Goal: Information Seeking & Learning: Check status

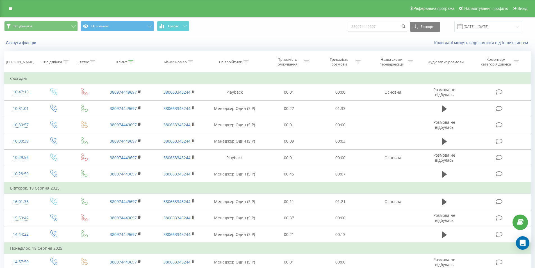
click at [330, 28] on div "Всі дзвінки Основний Графік 380974449697 Експорт .csv .xls .xlsx 21.05.2025 - 2…" at bounding box center [267, 26] width 527 height 11
type input "380633480929"
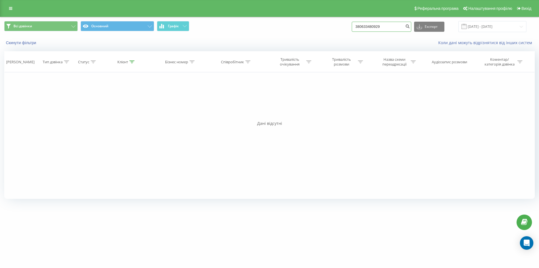
drag, startPoint x: 395, startPoint y: 26, endPoint x: 311, endPoint y: 25, distance: 84.0
click at [313, 25] on div "Всі дзвінки Основний Графік 380633480929 Експорт .csv .xls .xlsx [DATE] - [DATE]" at bounding box center [269, 26] width 531 height 11
paste input "7548834"
type input "380675488349"
click at [412, 30] on button "submit" at bounding box center [408, 27] width 8 height 10
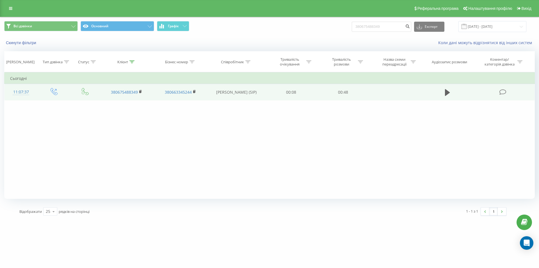
click at [442, 92] on td at bounding box center [448, 92] width 50 height 16
click at [444, 92] on button at bounding box center [448, 92] width 8 height 8
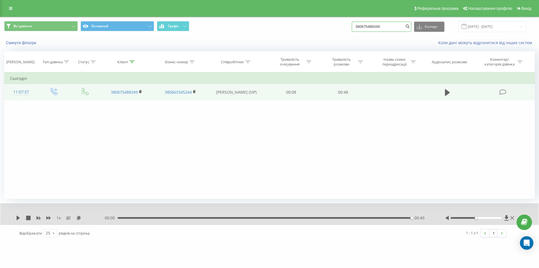
drag, startPoint x: 377, startPoint y: 29, endPoint x: 325, endPoint y: 25, distance: 52.7
click at [325, 25] on div "Всі дзвінки Основний Графік 380675488349 Експорт .csv .xls .xlsx 21.05.2025 - 2…" at bounding box center [269, 26] width 531 height 11
paste input "66234748"
type input "380666234748"
click at [410, 27] on icon "submit" at bounding box center [407, 25] width 5 height 3
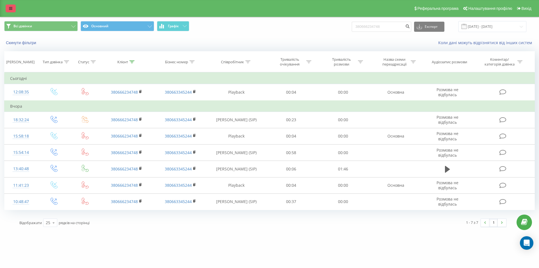
click at [10, 9] on icon at bounding box center [10, 8] width 3 height 4
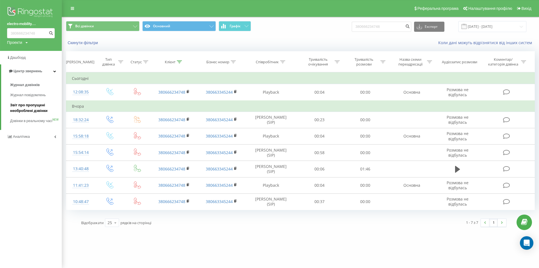
click at [33, 112] on span "Звіт про пропущені необроблені дзвінки" at bounding box center [34, 107] width 49 height 11
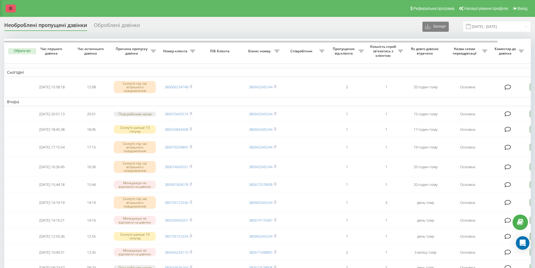
click at [12, 9] on icon at bounding box center [10, 8] width 3 height 4
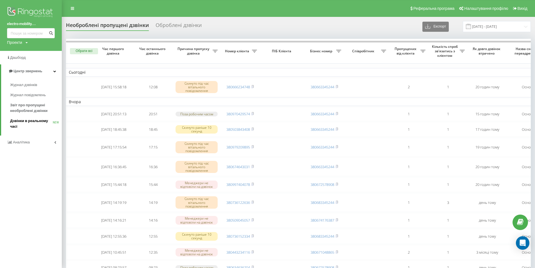
click at [29, 125] on span "Дзвінки в реальному часі" at bounding box center [31, 123] width 43 height 11
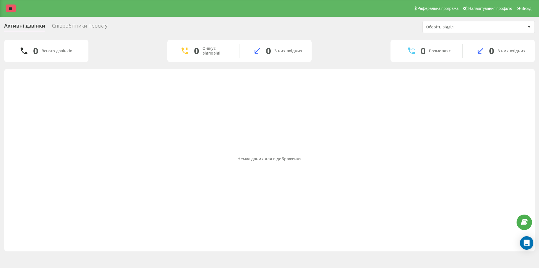
click at [6, 6] on link at bounding box center [11, 8] width 10 height 8
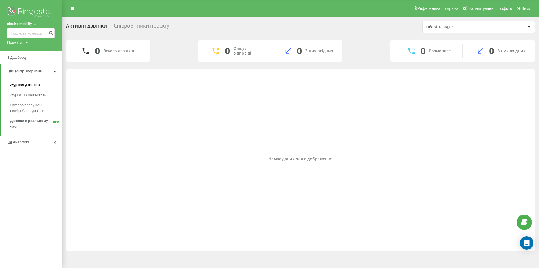
click at [32, 84] on span "Журнал дзвінків" at bounding box center [25, 85] width 30 height 6
